Goal: Navigation & Orientation: Find specific page/section

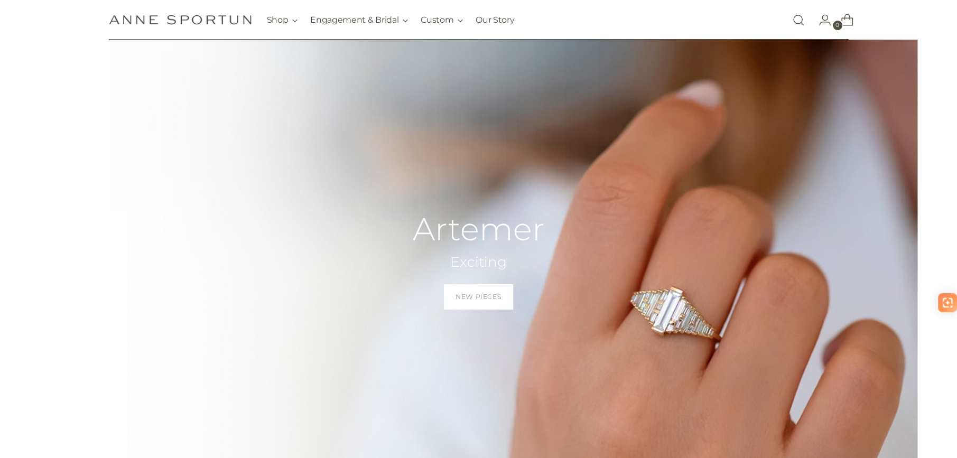
scroll to position [53, 0]
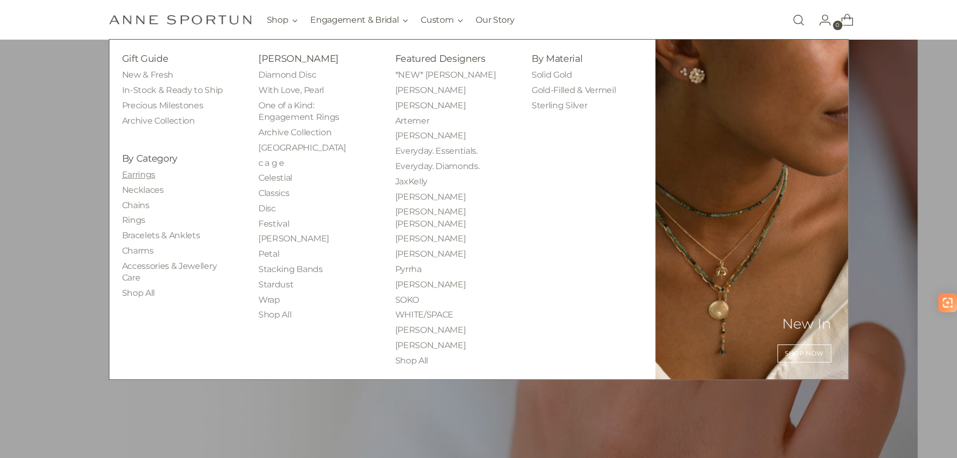
click at [146, 174] on link "Earrings" at bounding box center [138, 175] width 33 height 10
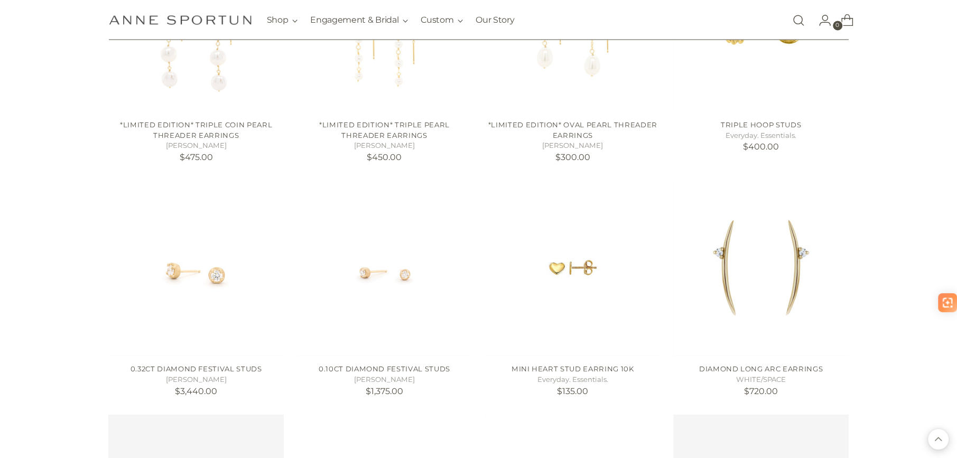
scroll to position [1638, 0]
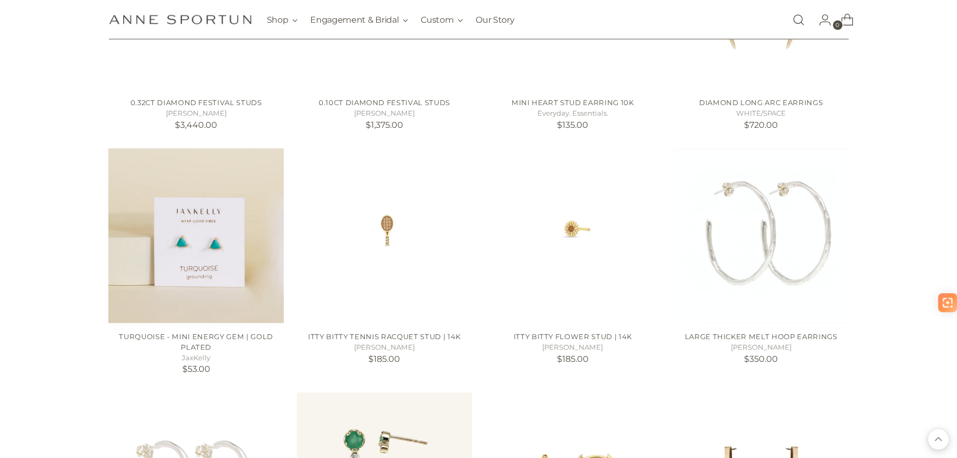
scroll to position [2061, 0]
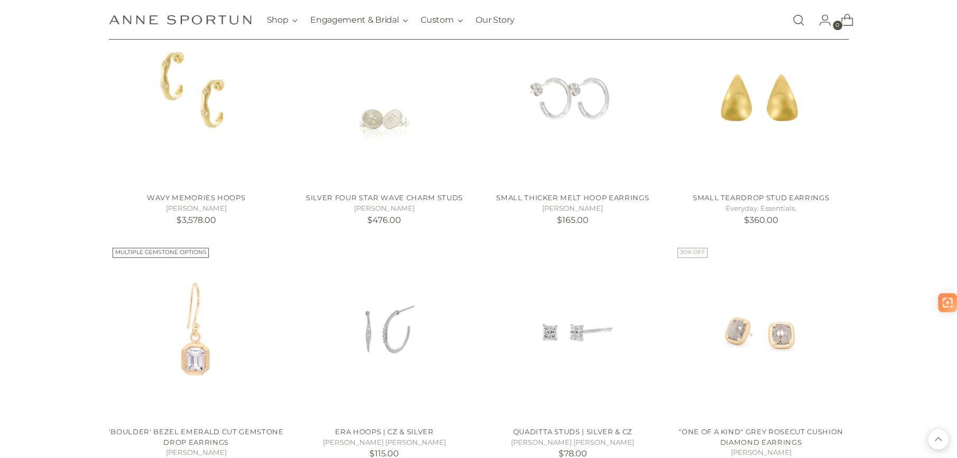
scroll to position [3278, 0]
